Goal: Information Seeking & Learning: Learn about a topic

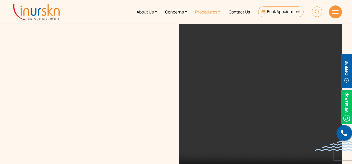
click at [208, 9] on link "Procedures" at bounding box center [207, 11] width 33 height 19
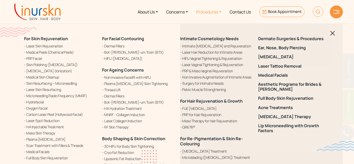
click at [320, 10] on img at bounding box center [318, 11] width 10 height 10
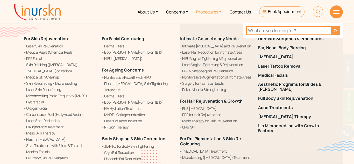
click at [268, 32] on input "text" at bounding box center [288, 30] width 85 height 9
type input "hydrafacial"
click at [331, 26] on button "submit" at bounding box center [336, 30] width 10 height 9
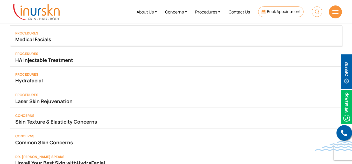
scroll to position [21, 0]
click at [20, 81] on span "Hydrafacial" at bounding box center [28, 80] width 27 height 7
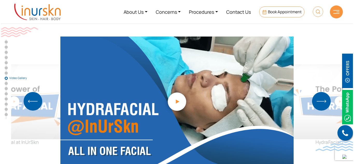
scroll to position [1800, 0]
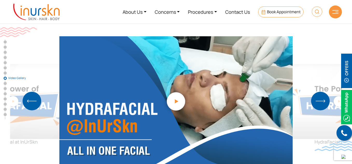
click at [315, 92] on img "Next slide" at bounding box center [320, 101] width 19 height 19
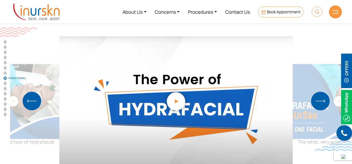
click at [315, 92] on img "Next slide" at bounding box center [320, 101] width 19 height 19
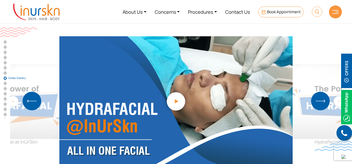
click at [315, 92] on img "Next slide" at bounding box center [320, 101] width 19 height 19
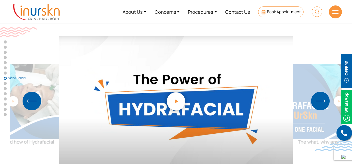
click at [315, 92] on img "Next slide" at bounding box center [320, 101] width 19 height 19
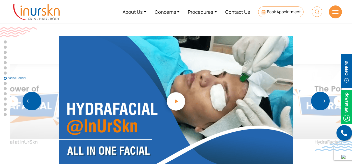
click at [182, 87] on img "1 / 2" at bounding box center [176, 101] width 29 height 29
